Goal: Navigation & Orientation: Find specific page/section

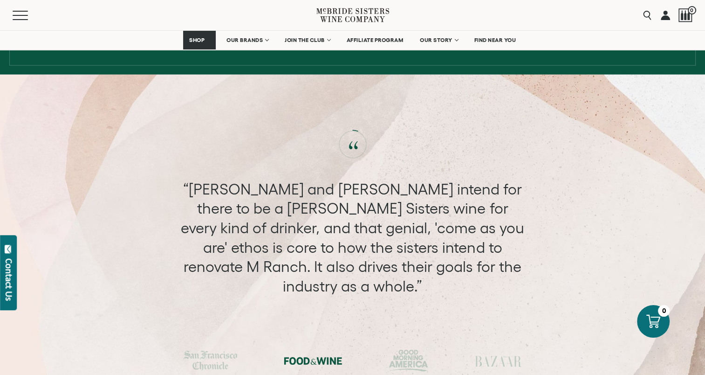
scroll to position [2337, 0]
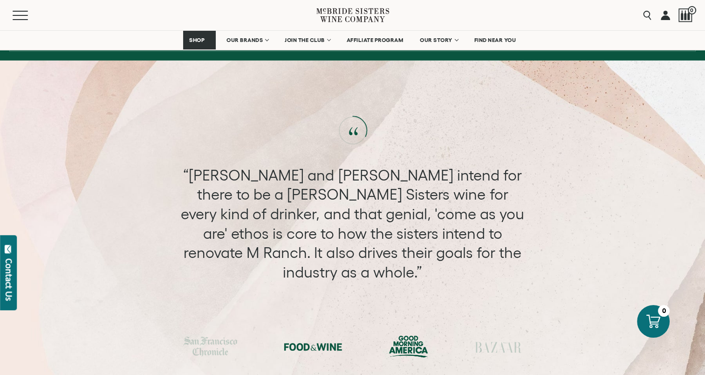
click at [401, 336] on div at bounding box center [409, 347] width 40 height 22
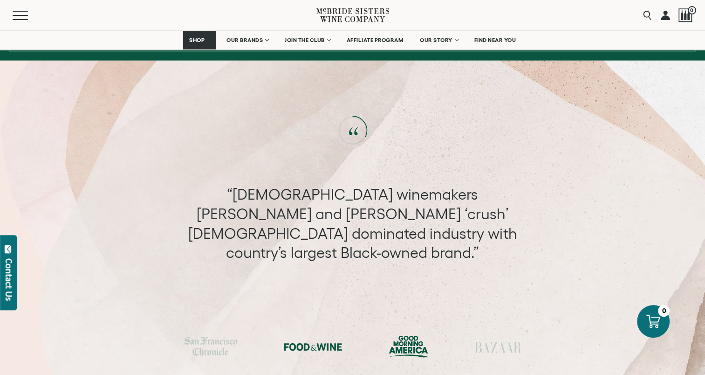
click at [328, 340] on div at bounding box center [313, 347] width 58 height 14
click at [326, 336] on div at bounding box center [352, 347] width 705 height 22
click at [326, 340] on div at bounding box center [313, 347] width 58 height 14
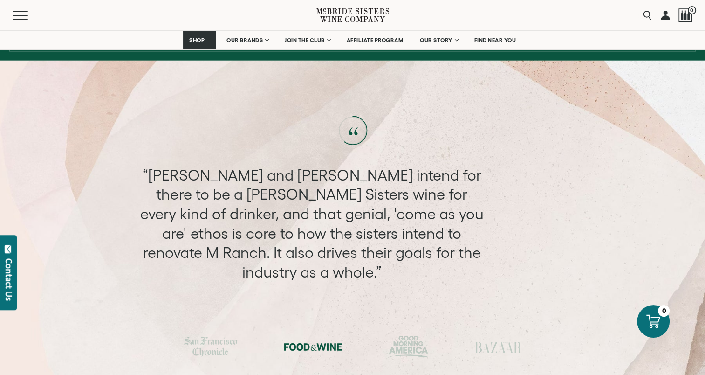
click at [486, 207] on div "“Andréa and Robin intend for there to be a McBride Sisters wine for every kind …" at bounding box center [311, 224] width 347 height 117
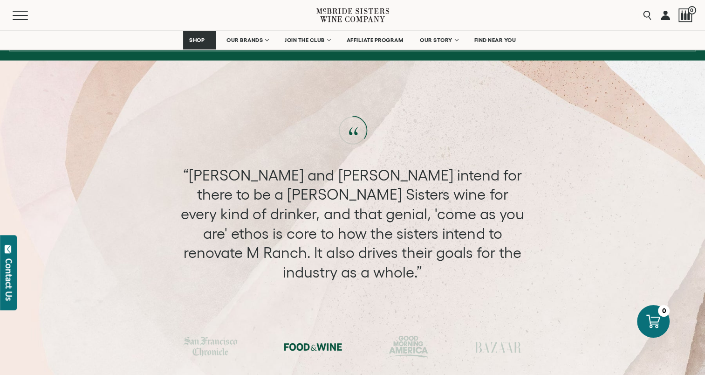
click at [444, 211] on div "“Andréa and Robin intend for there to be a McBride Sisters wine for every kind …" at bounding box center [352, 224] width 347 height 117
click at [307, 177] on div "“Andréa and Robin intend for there to be a McBride Sisters wine for every kind …" at bounding box center [352, 224] width 347 height 117
click at [360, 117] on circle at bounding box center [352, 131] width 28 height 28
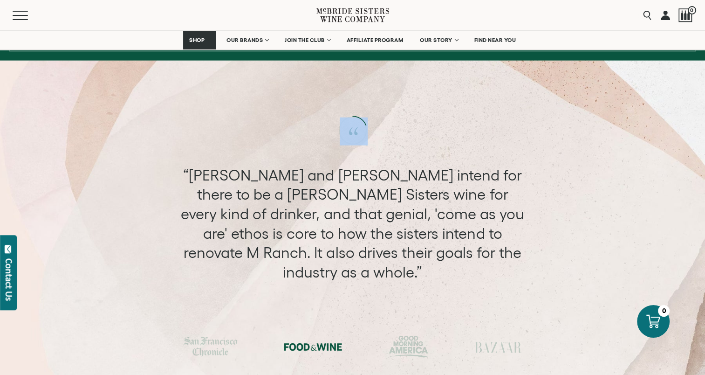
click at [403, 117] on div "“Their relative star power may be exactly what Napa Valley needs right now, as …" at bounding box center [352, 237] width 705 height 241
click at [352, 117] on circle at bounding box center [352, 131] width 28 height 28
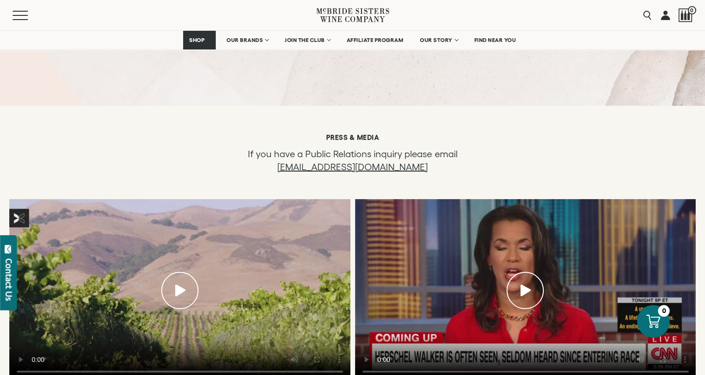
scroll to position [2570, 0]
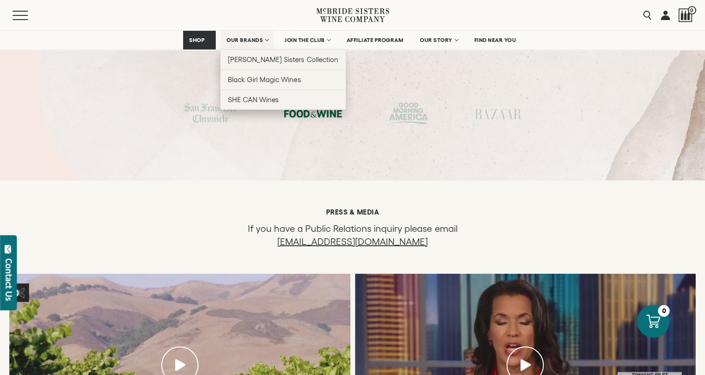
click at [239, 34] on link "OUR BRANDS" at bounding box center [248, 40] width 54 height 19
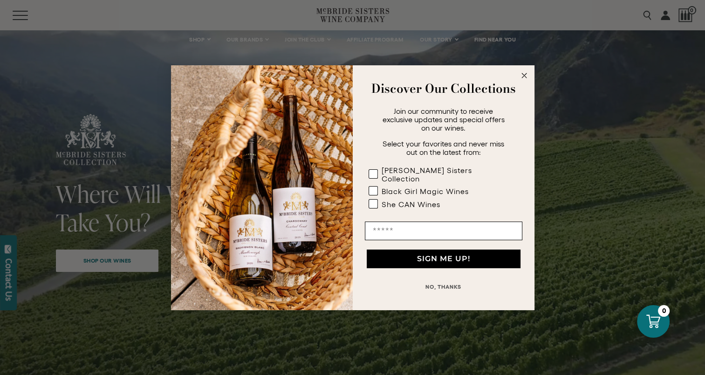
click at [523, 79] on circle "Close dialog" at bounding box center [524, 75] width 11 height 11
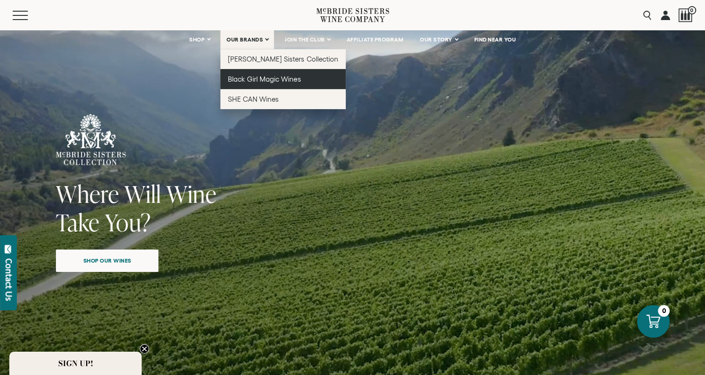
click at [257, 81] on span "Black Girl Magic Wines" at bounding box center [264, 79] width 73 height 8
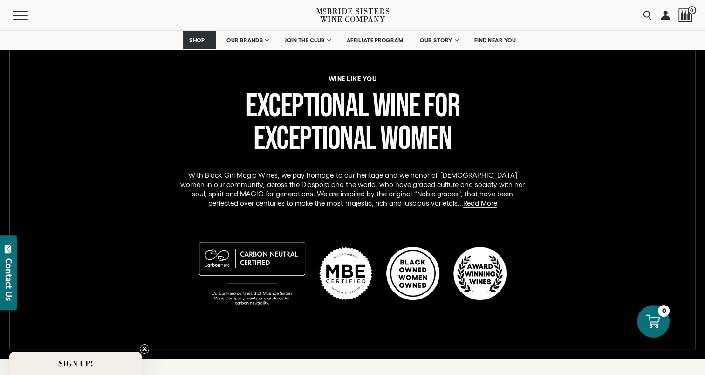
scroll to position [420, 0]
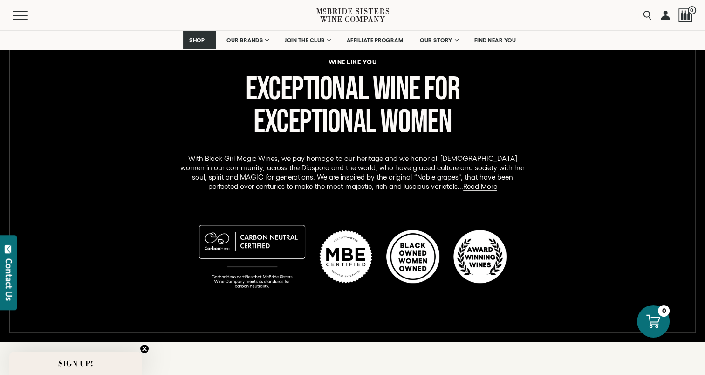
click at [43, 150] on div "wine like you Exceptional Wine for Exceptional Women With Black Girl Magic Wine…" at bounding box center [352, 179] width 691 height 241
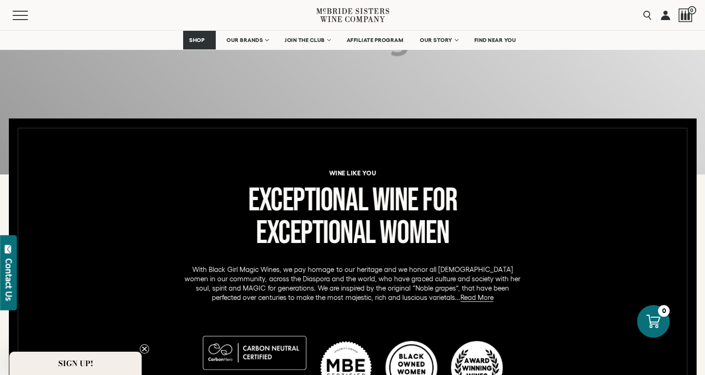
scroll to position [233, 0]
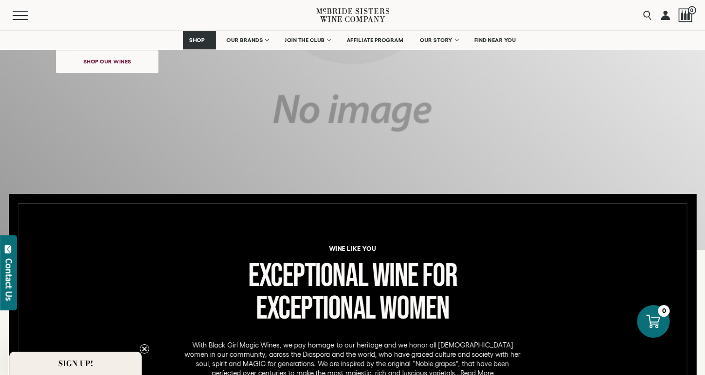
drag, startPoint x: 346, startPoint y: 15, endPoint x: 407, endPoint y: 12, distance: 61.2
click at [407, 12] on div "Menu Search 0" at bounding box center [352, 15] width 705 height 30
